Goal: Obtain resource: Obtain resource

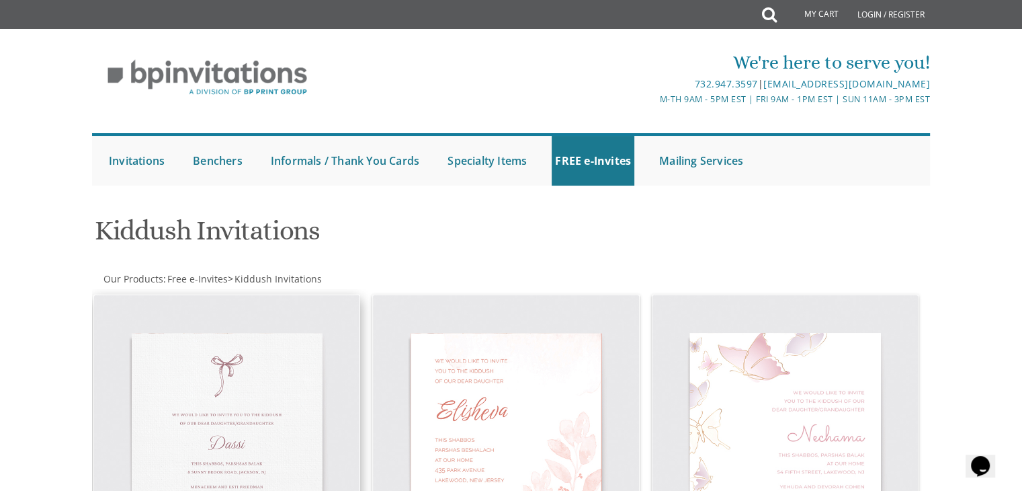
click at [212, 409] on img at bounding box center [227, 428] width 266 height 266
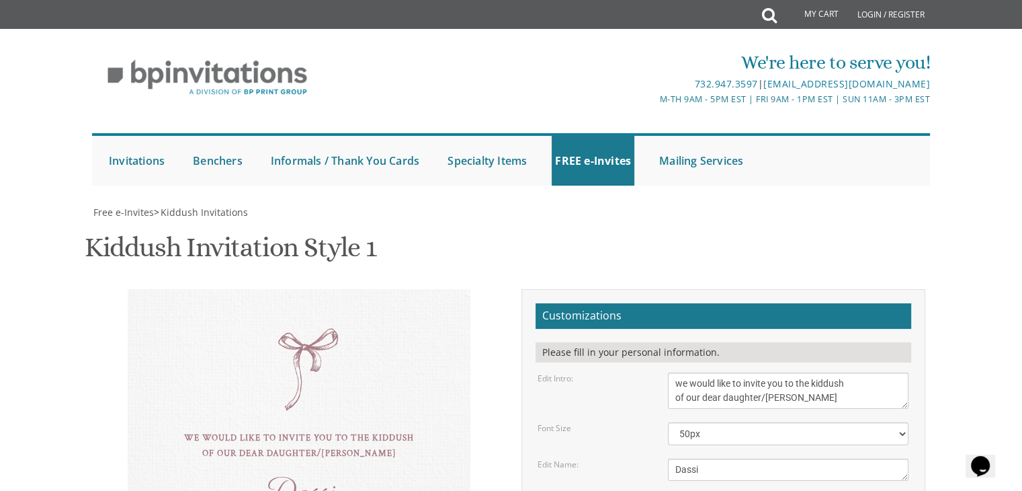
scroll to position [270, 0]
click at [727, 458] on textarea "Dassi" at bounding box center [788, 469] width 241 height 22
type textarea "D"
type textarea "[PERSON_NAME]"
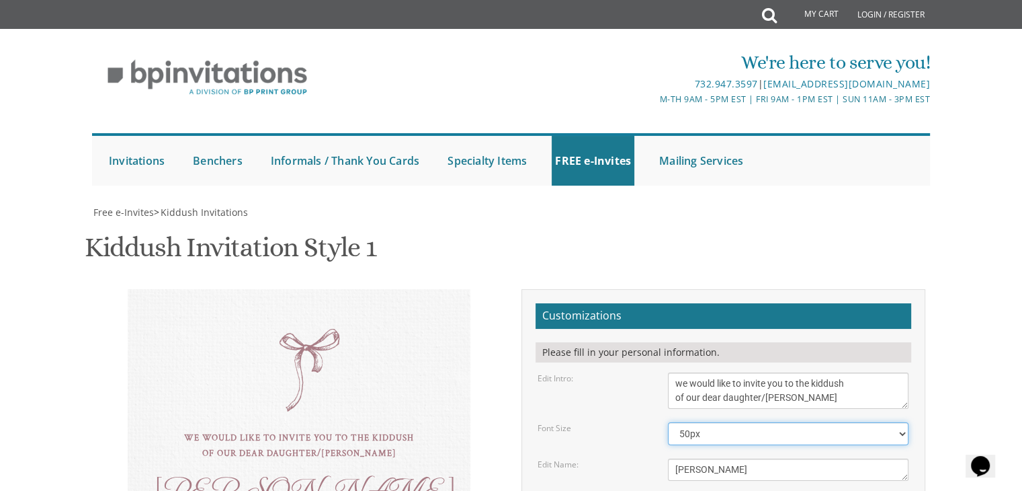
click at [750, 422] on select "40px 50px 60px" at bounding box center [788, 433] width 241 height 23
select select "60px"
click at [668, 422] on select "40px 50px 60px" at bounding box center [788, 433] width 241 height 23
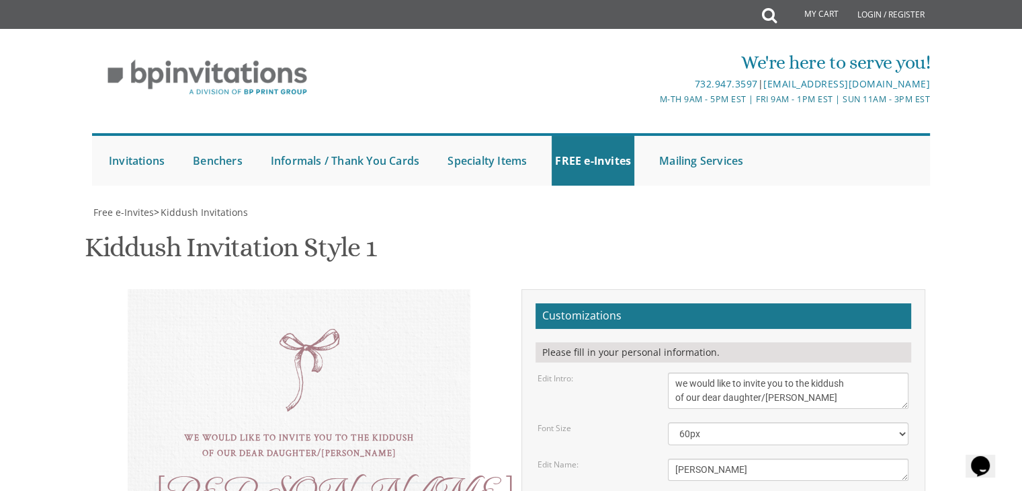
click at [713, 458] on textarea "Dassi" at bounding box center [788, 469] width 241 height 22
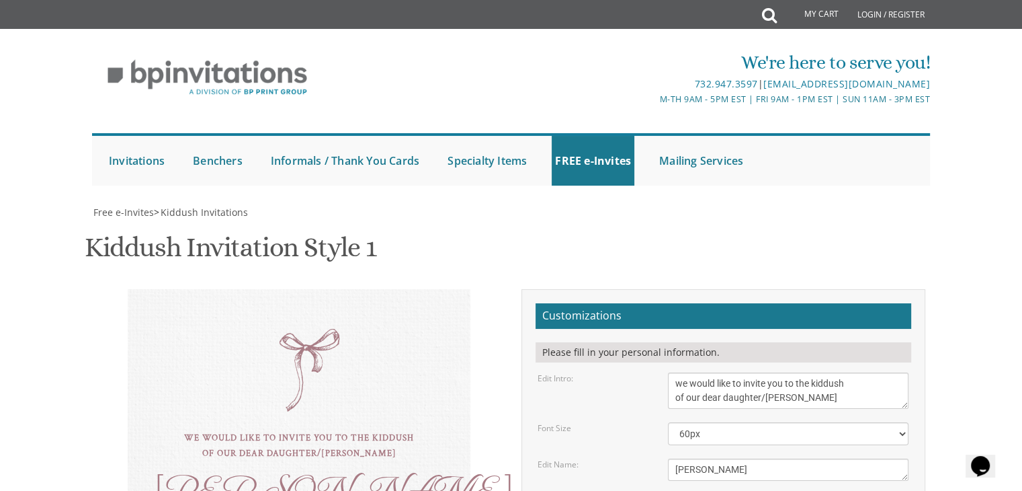
type textarea "this shabbos, parshas ki setzei Men- Ladies-Leiman home, 8 Engleberg Terrace"
drag, startPoint x: 806, startPoint y: 299, endPoint x: 675, endPoint y: 302, distance: 131.1
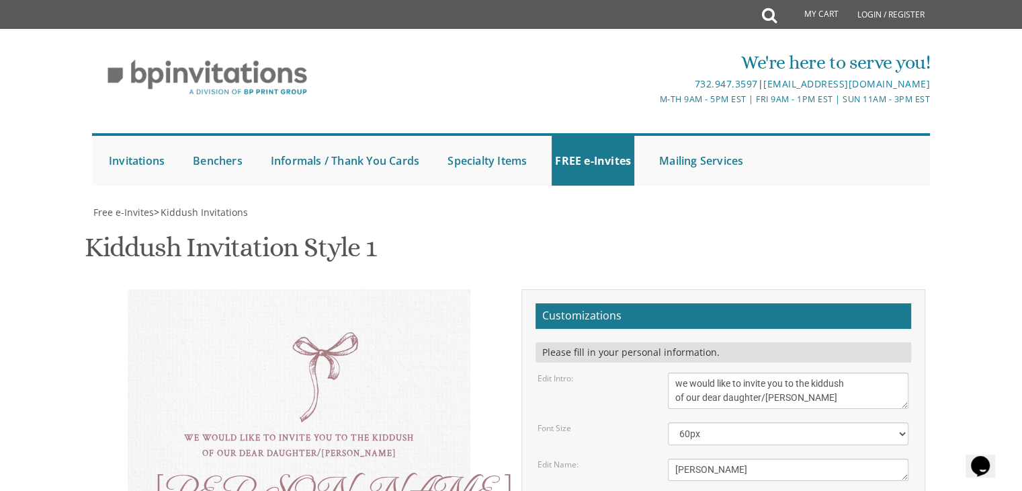
type textarea "Chaim & Miriam Diamond Breiny and Yehuda Diamond N'chemya & Aliza Leiman"
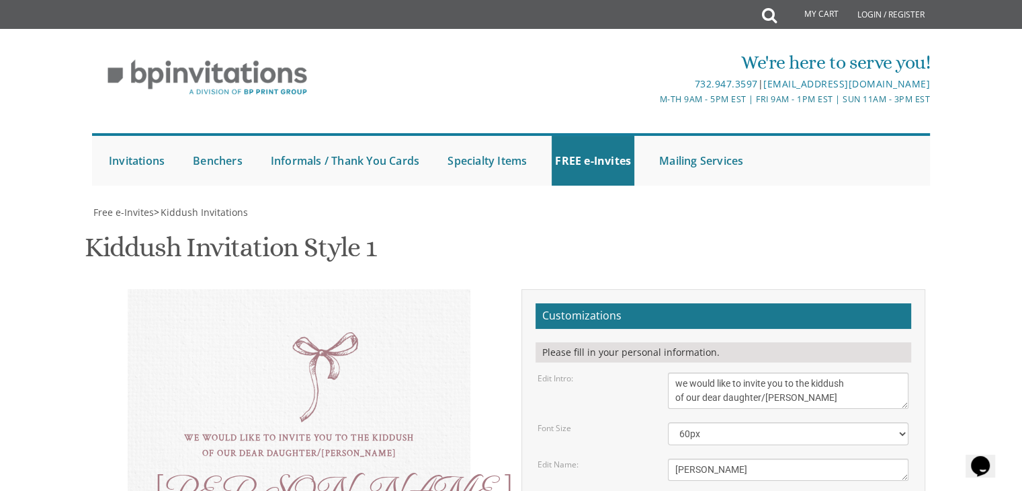
type input "faigieleiman@gmail.com"
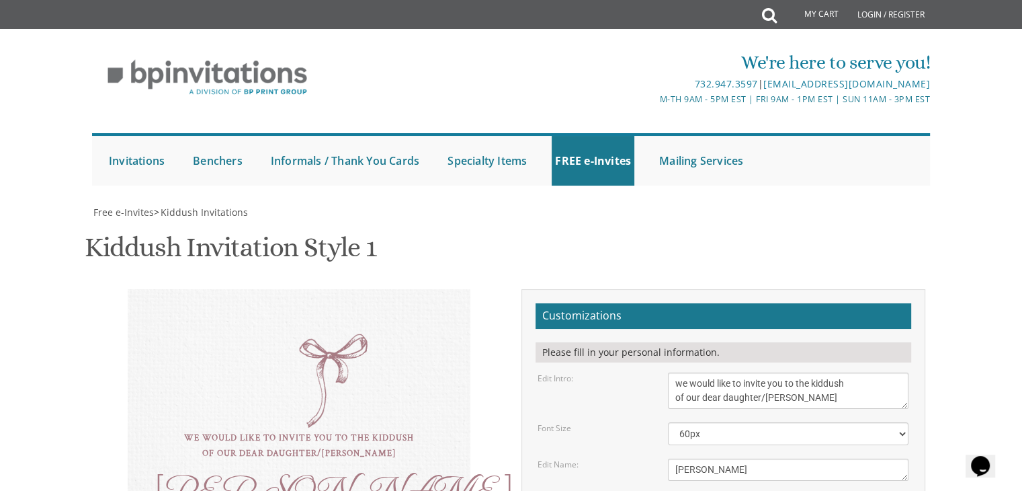
type textarea "Chaim & Miriam Diamond Yehuda & Breini Diamond N'chemya & Aliza Leiman"
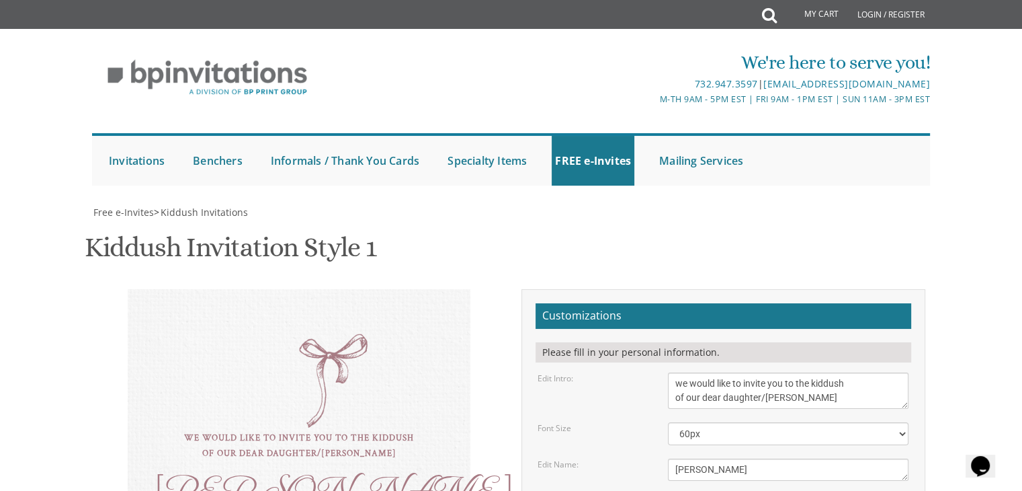
click at [714, 458] on textarea "Dassi" at bounding box center [788, 469] width 241 height 22
click at [711, 422] on select "40px 50px 60px" at bounding box center [788, 433] width 241 height 23
click at [637, 422] on div "Font Size" at bounding box center [593, 427] width 130 height 11
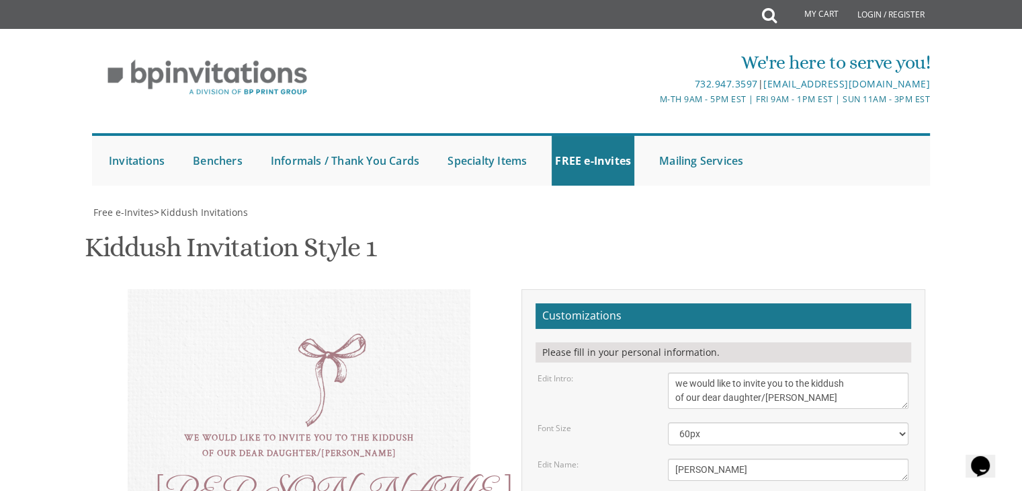
type textarea "this shabbos, parshas ki setzei Men-Kol Yehuda 1009 Brook Road Ladies-Leiman ho…"
